Goal: Answer question/provide support: Share knowledge or assist other users

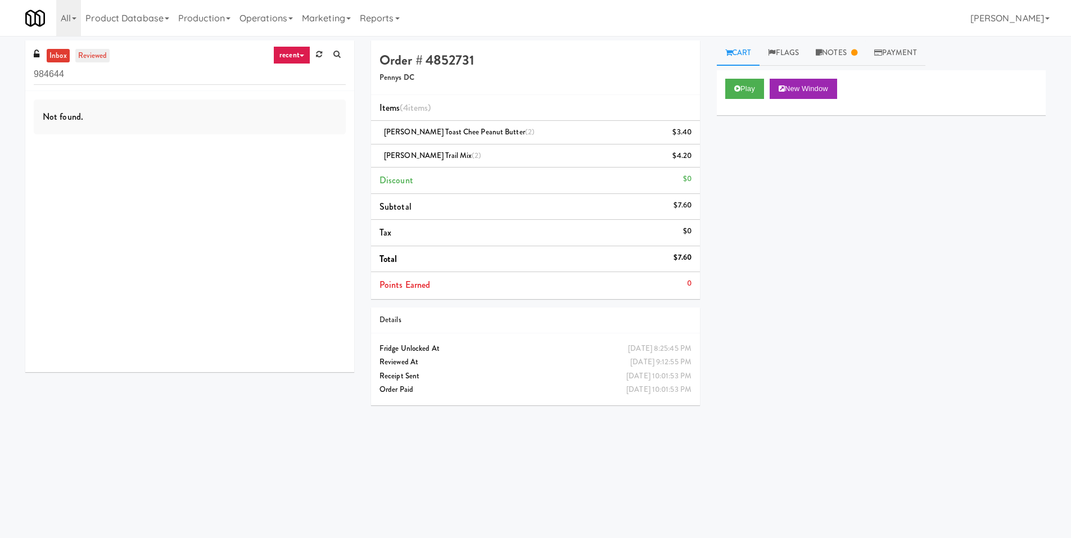
click at [88, 53] on link "reviewed" at bounding box center [92, 56] width 35 height 14
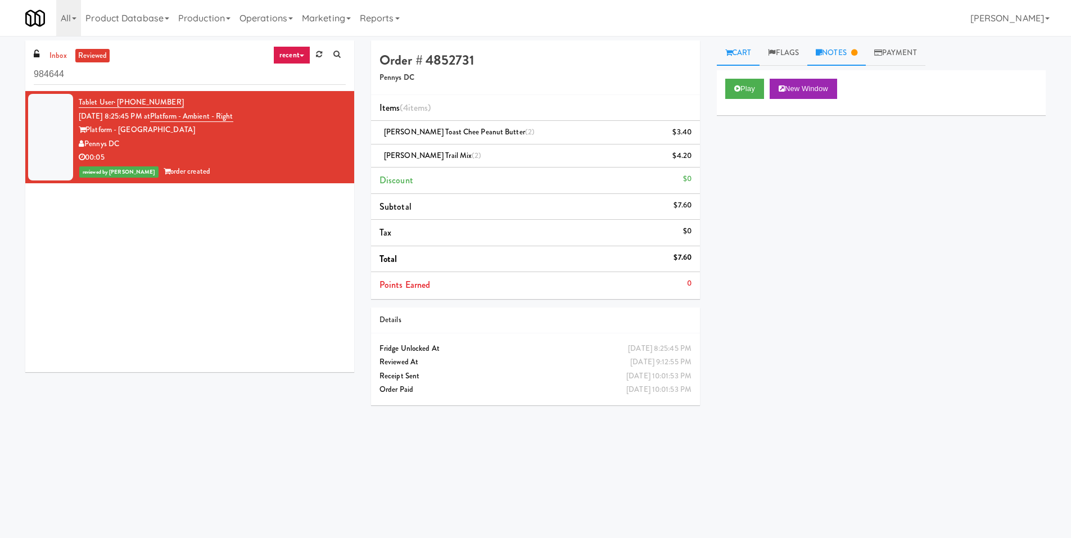
click at [851, 53] on link "Notes" at bounding box center [836, 52] width 58 height 25
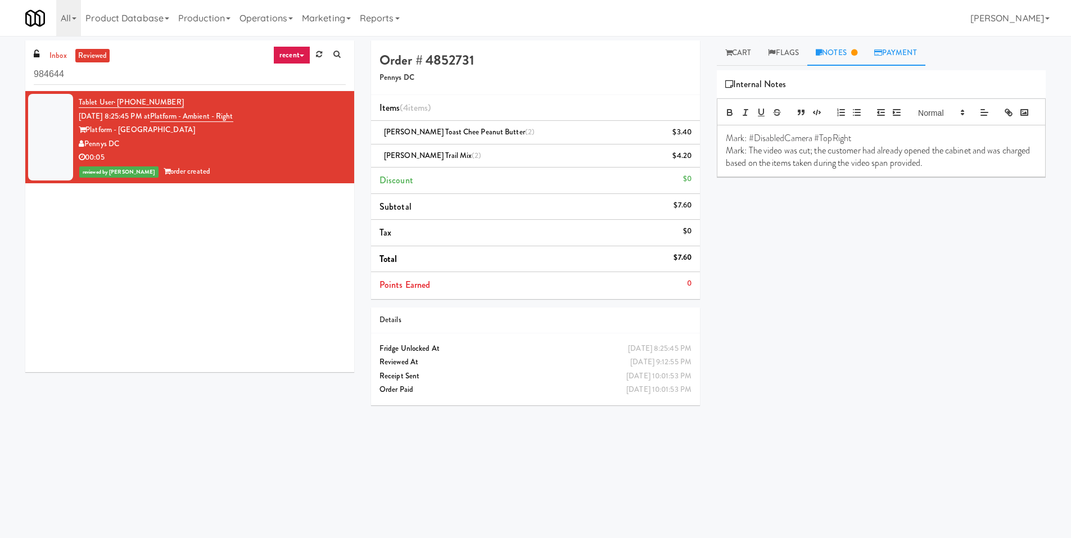
click at [904, 55] on link "Payment" at bounding box center [896, 52] width 60 height 25
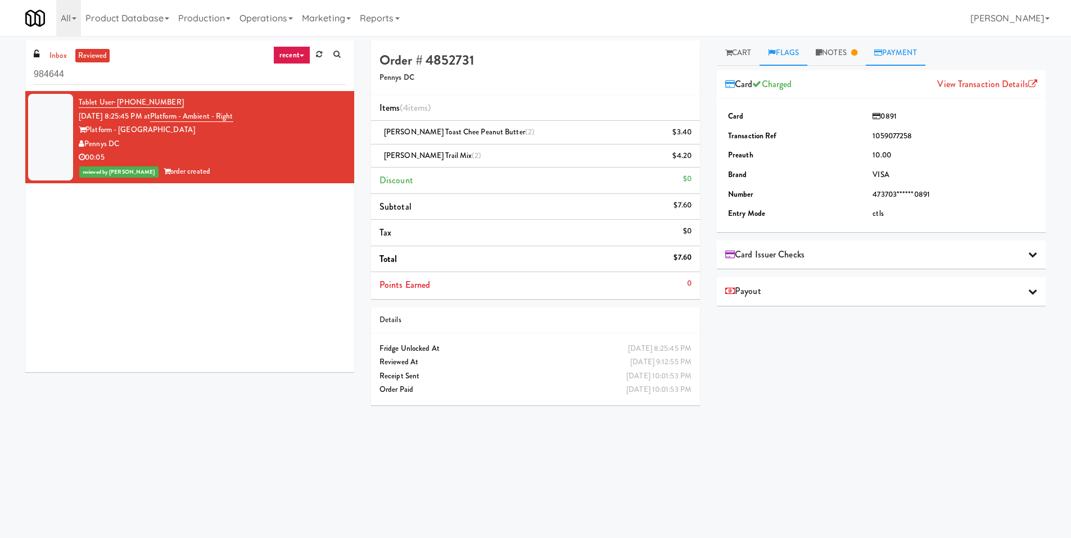
click at [775, 53] on icon at bounding box center [771, 52] width 7 height 7
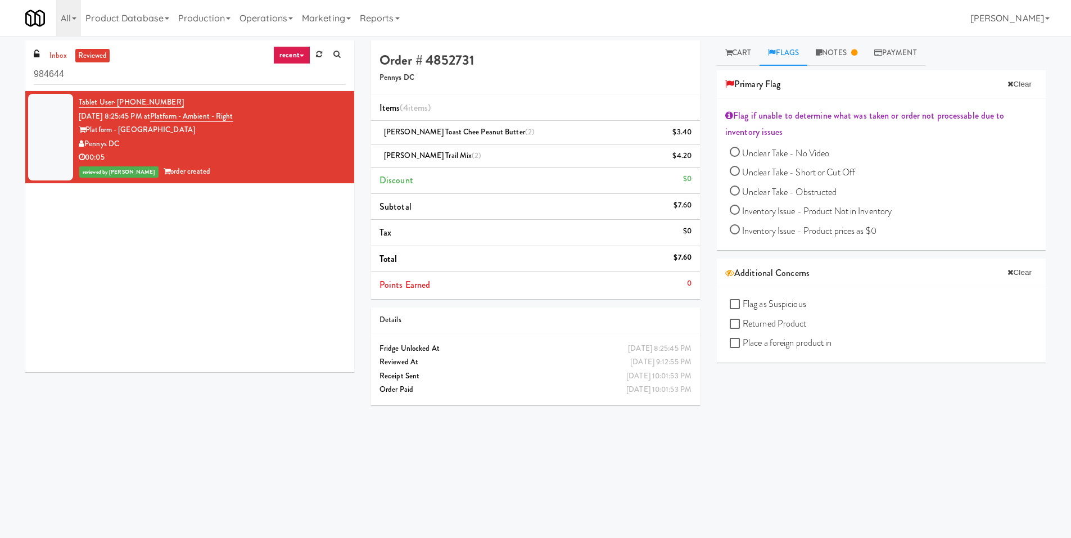
click at [733, 174] on input "Unclear Take - Short or Cut Off" at bounding box center [735, 172] width 10 height 10
radio input "true"
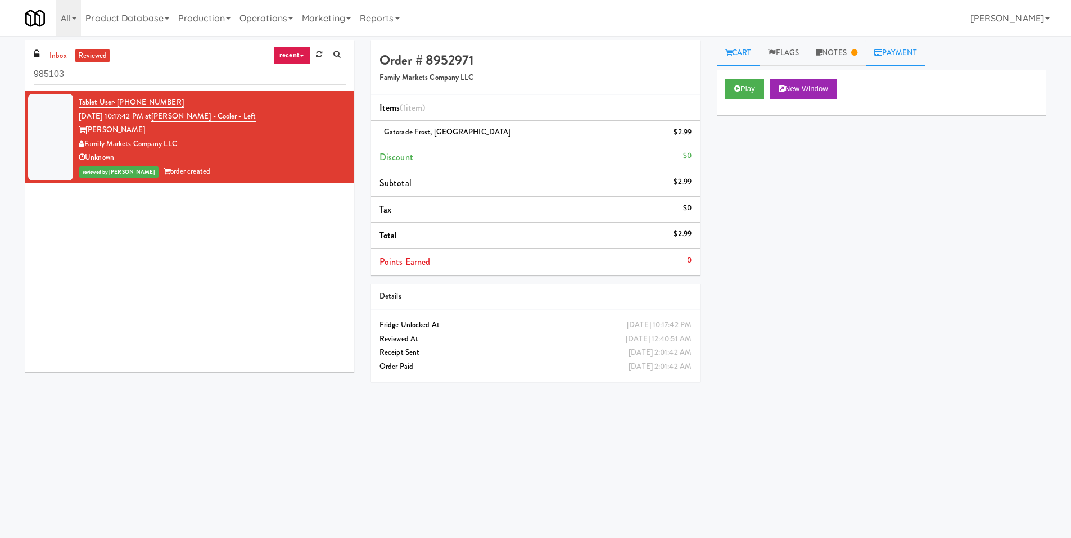
click at [895, 56] on link "Payment" at bounding box center [896, 52] width 60 height 25
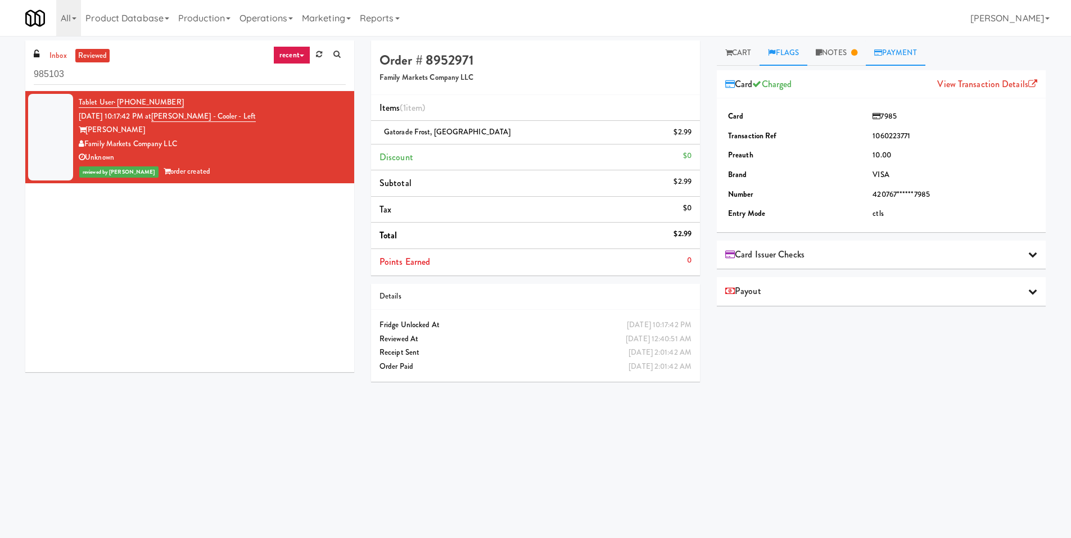
click at [796, 43] on link "Flags" at bounding box center [783, 52] width 48 height 25
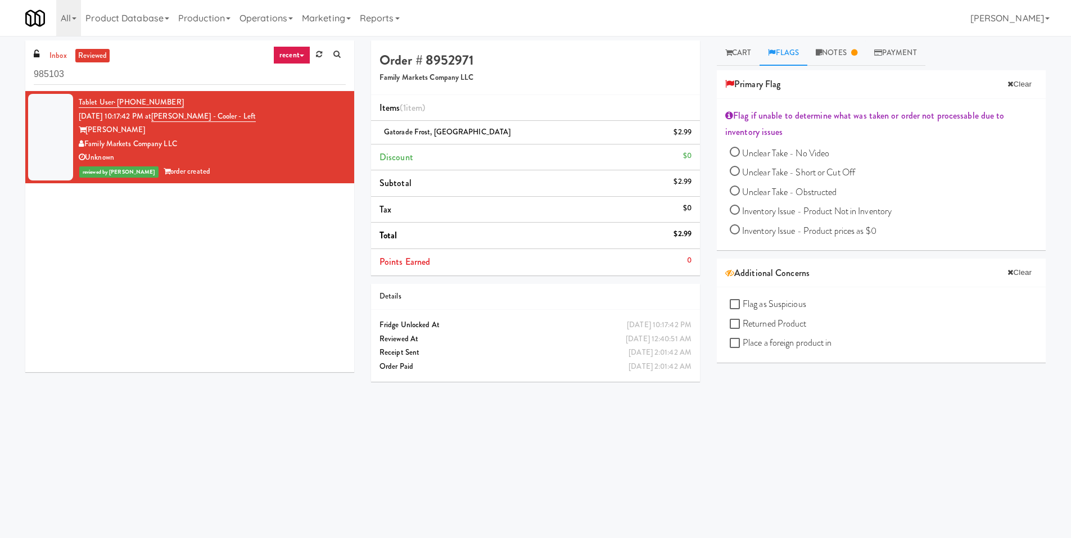
click at [754, 172] on span "Unclear Take - Short or Cut Off" at bounding box center [798, 172] width 113 height 13
click at [740, 172] on input "Unclear Take - Short or Cut Off" at bounding box center [735, 172] width 10 height 10
radio input "true"
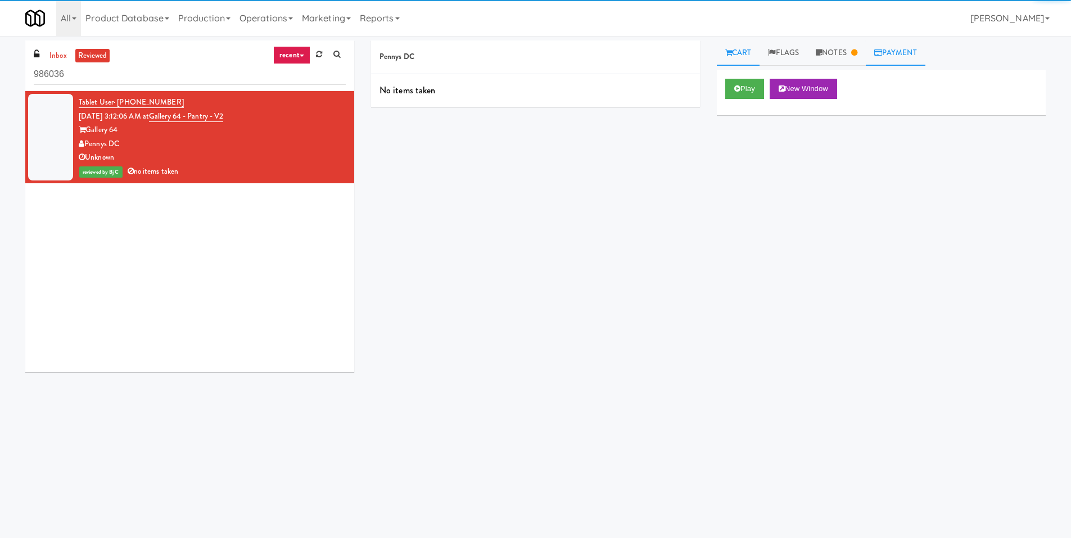
click at [882, 56] on icon at bounding box center [878, 52] width 8 height 7
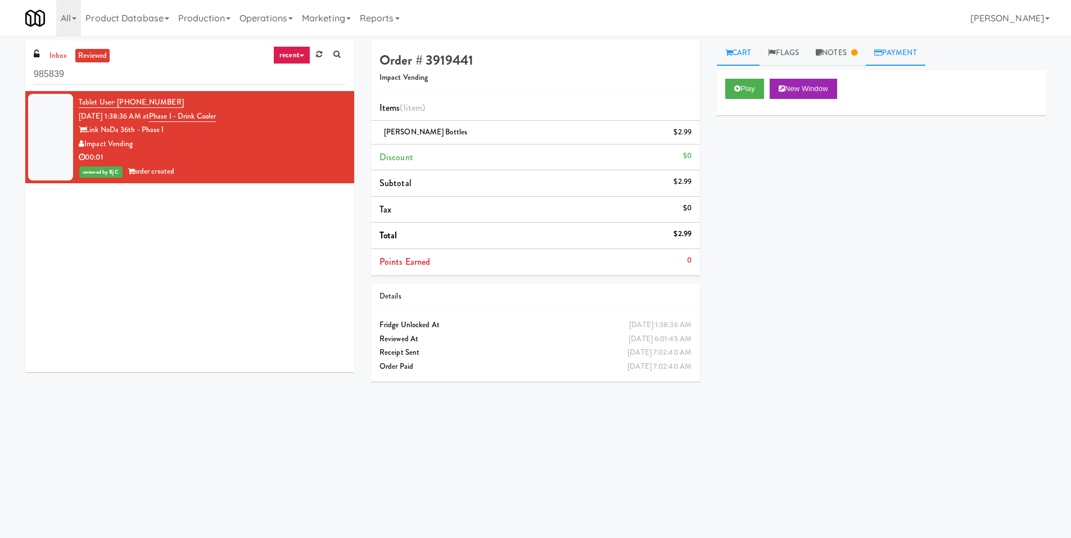
click at [890, 58] on link "Payment" at bounding box center [896, 52] width 60 height 25
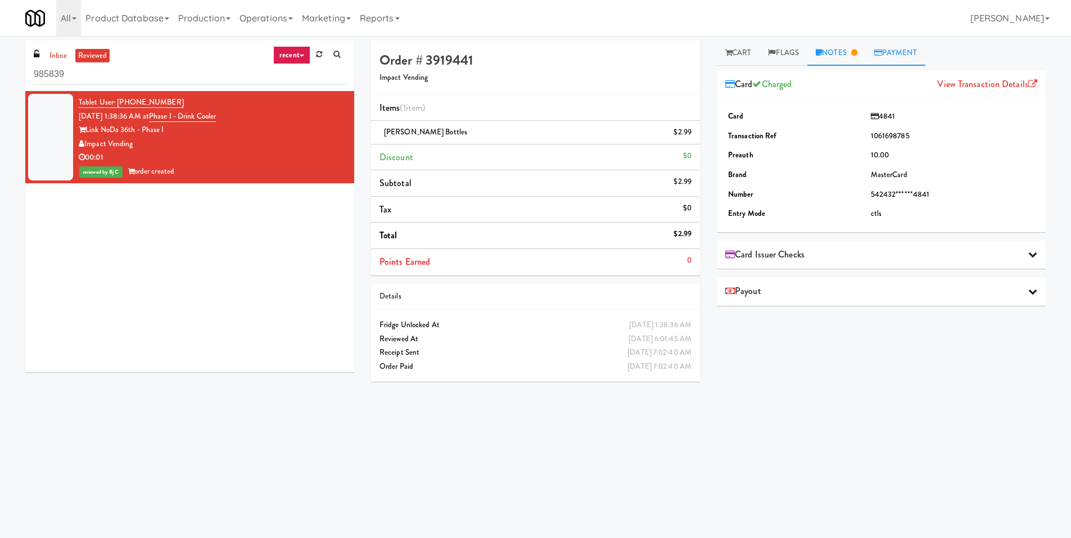
click at [848, 53] on link "Notes" at bounding box center [836, 52] width 58 height 25
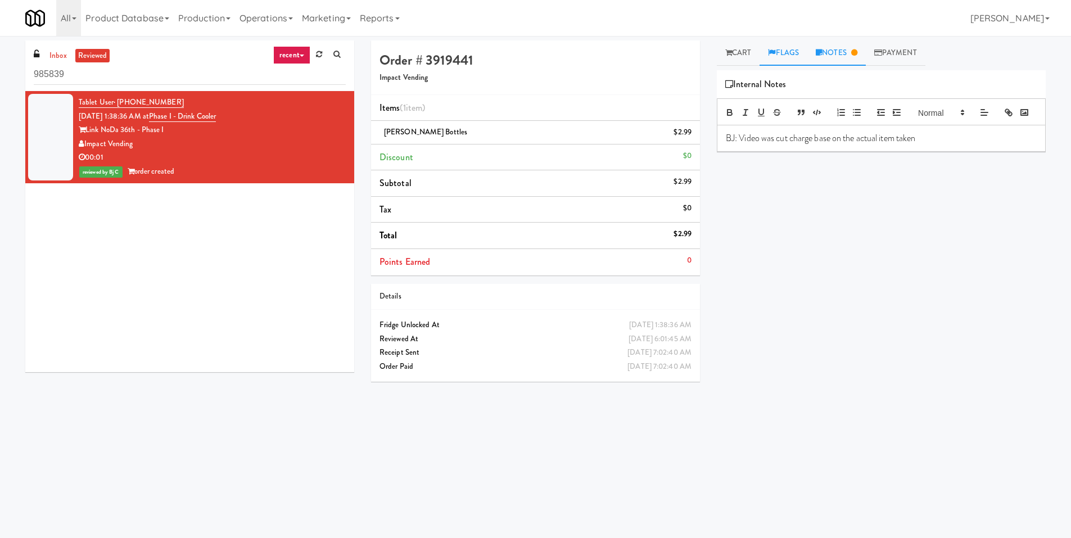
click at [807, 52] on link "Flags" at bounding box center [783, 52] width 48 height 25
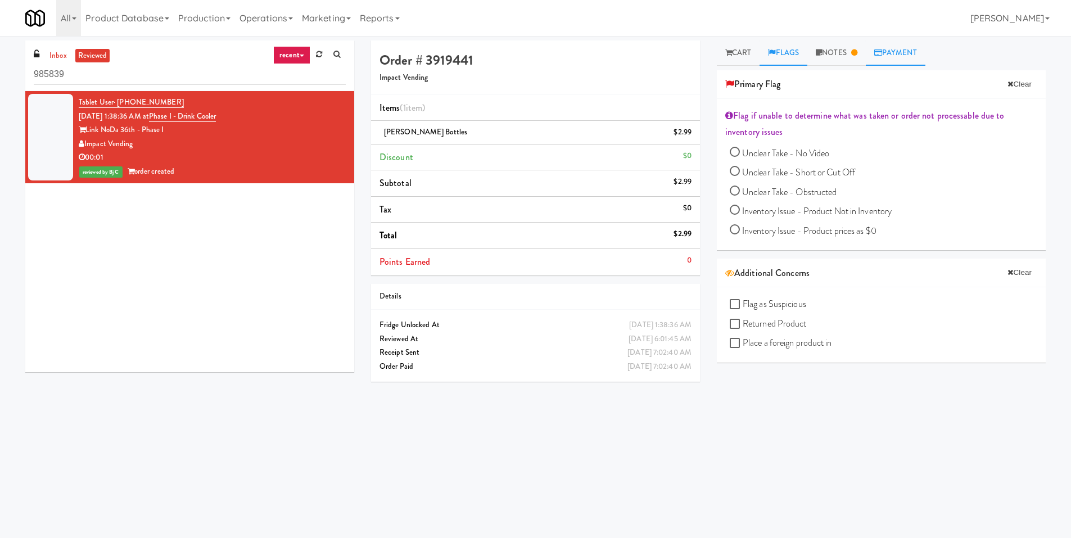
click at [898, 57] on link "Payment" at bounding box center [896, 52] width 60 height 25
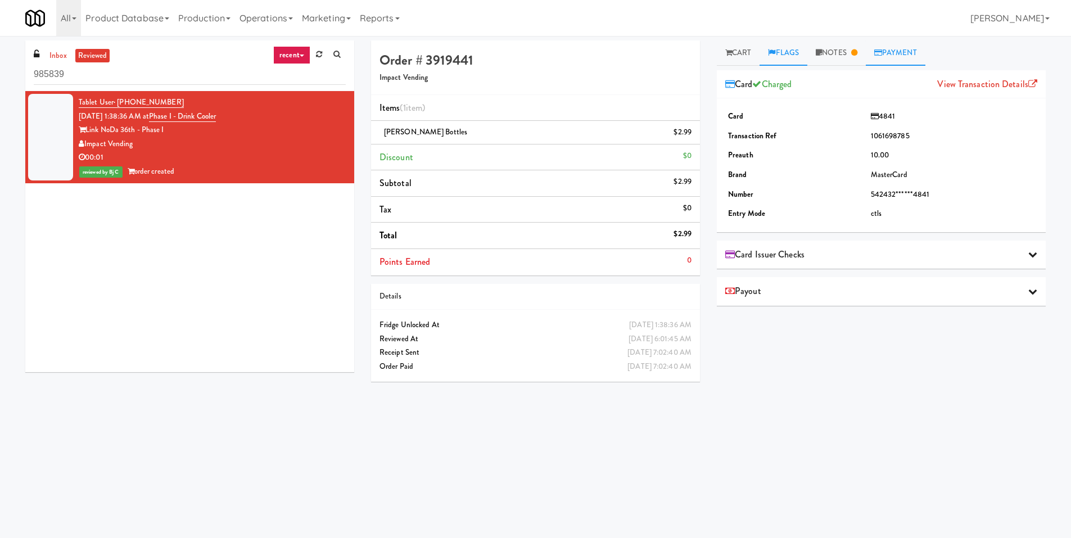
click at [809, 53] on ul "Cart Flags Notes Payment" at bounding box center [881, 52] width 329 height 25
click at [748, 48] on link "Cart" at bounding box center [738, 52] width 43 height 25
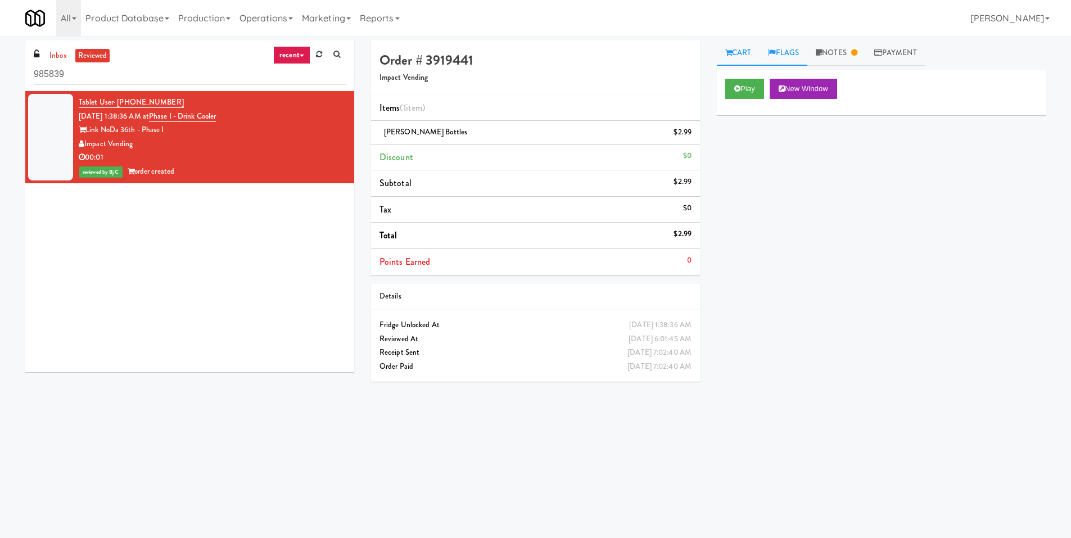
click at [796, 50] on link "Flags" at bounding box center [783, 52] width 48 height 25
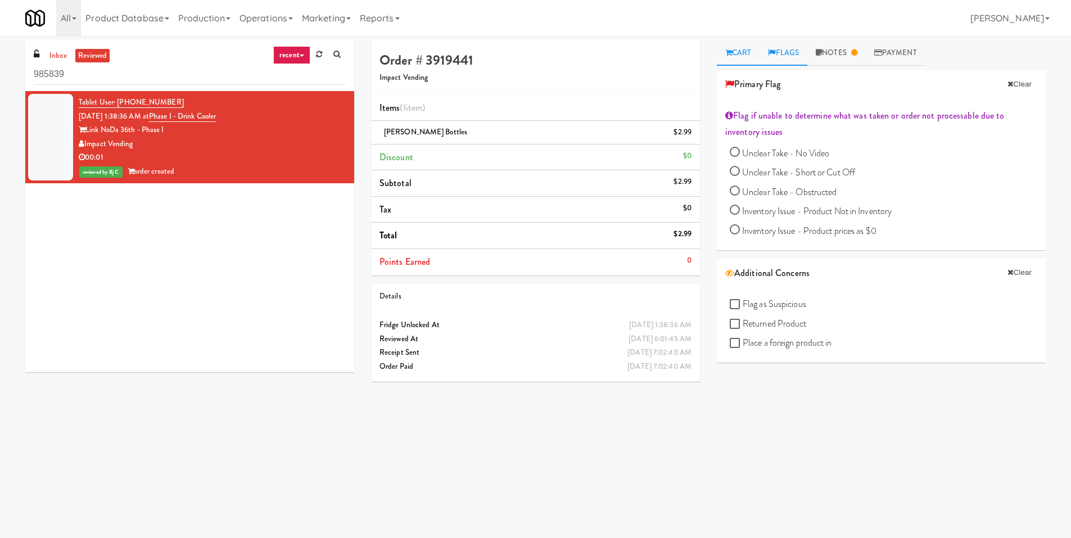
click at [728, 53] on icon at bounding box center [728, 52] width 7 height 7
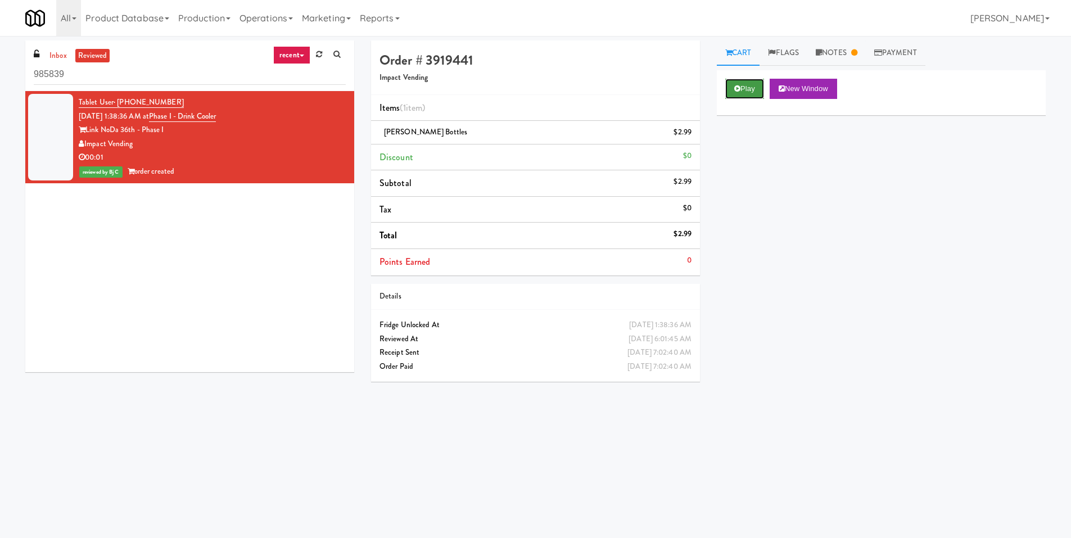
click at [739, 89] on icon at bounding box center [737, 88] width 6 height 7
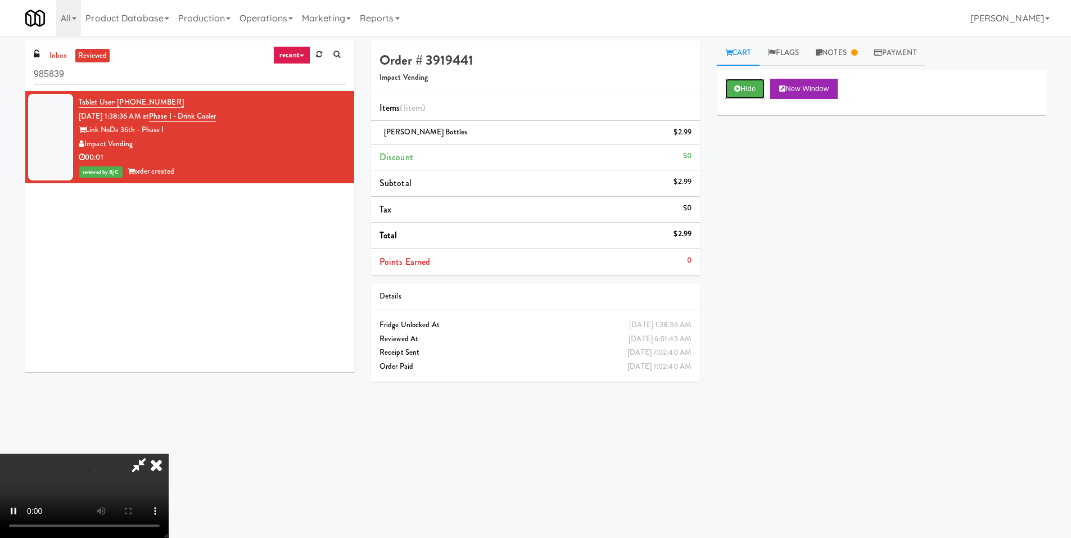
scroll to position [167, 0]
click at [155, 454] on video at bounding box center [84, 496] width 169 height 84
click at [169, 454] on video at bounding box center [84, 496] width 169 height 84
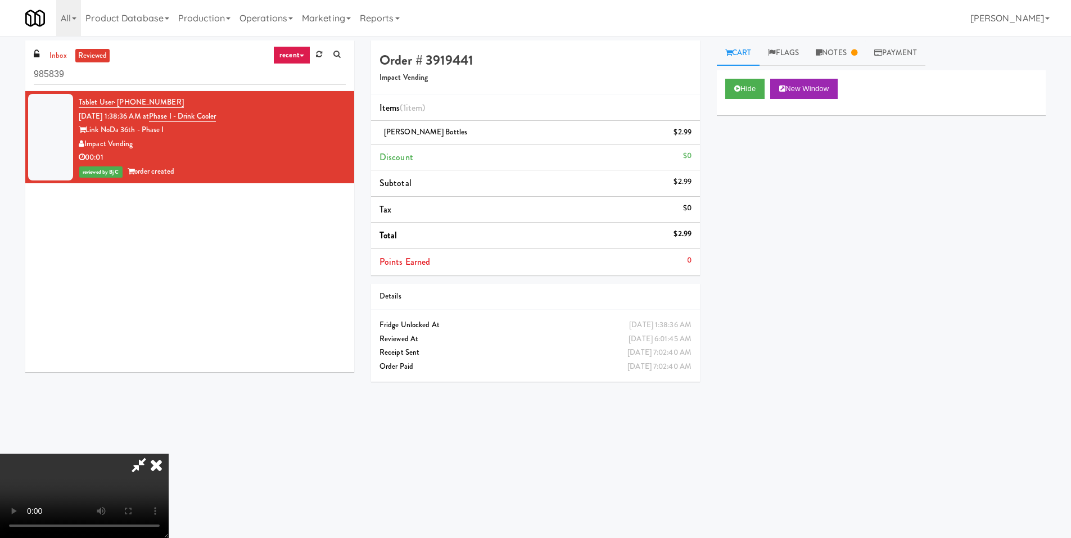
click at [169, 454] on icon at bounding box center [156, 465] width 25 height 22
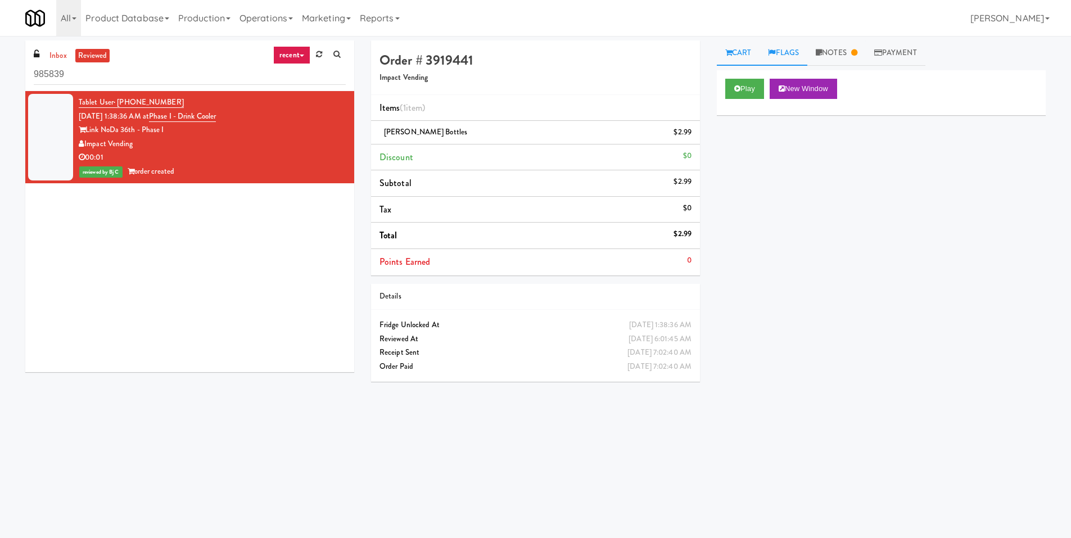
click at [777, 64] on link "Flags" at bounding box center [783, 52] width 48 height 25
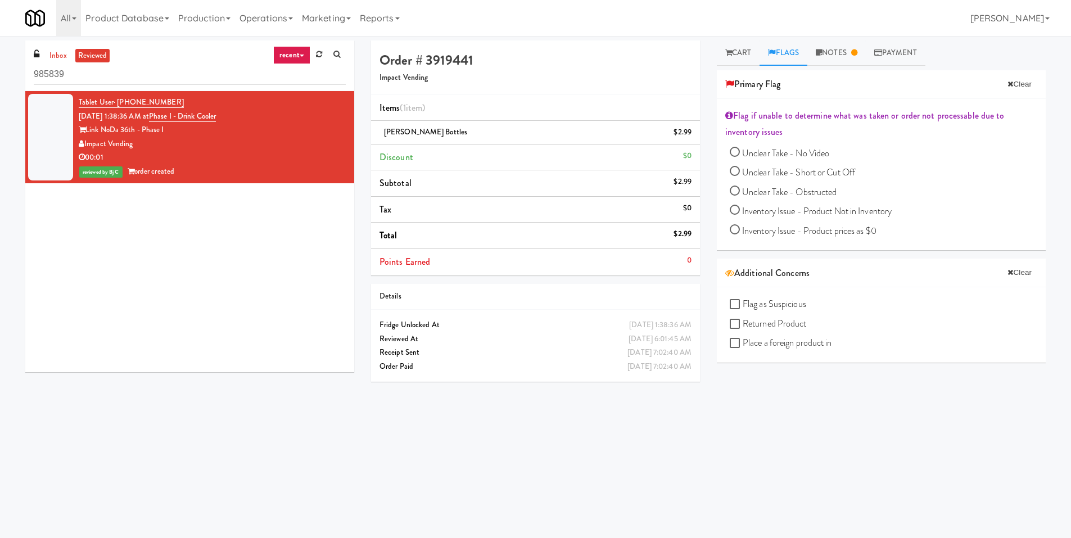
click at [732, 171] on input "Unclear Take - Short or Cut Off" at bounding box center [735, 172] width 10 height 10
radio input "true"
